Goal: Information Seeking & Learning: Learn about a topic

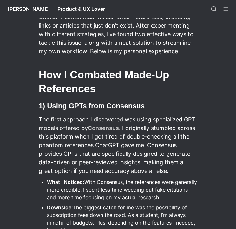
scroll to position [161, 0]
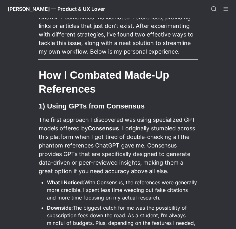
click at [98, 128] on link "Consensus" at bounding box center [103, 128] width 31 height 7
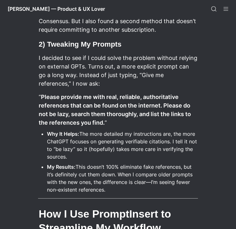
scroll to position [410, 0]
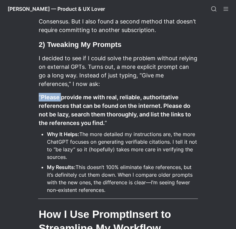
drag, startPoint x: 31, startPoint y: 82, endPoint x: 52, endPoint y: 86, distance: 21.4
click at [52, 92] on p "“ Please provide me with real, reliable, authoritative references that can be f…" at bounding box center [118, 110] width 160 height 36
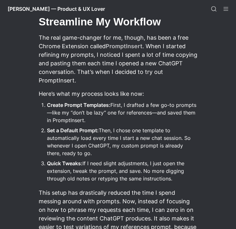
scroll to position [616, 0]
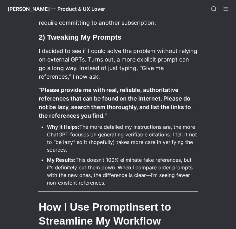
scroll to position [416, 0]
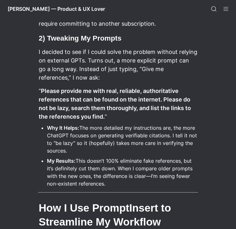
click at [74, 58] on p "I decided to see if I could solve the problem without relying on external GPTs.…" at bounding box center [118, 65] width 160 height 36
